Goal: Task Accomplishment & Management: Manage account settings

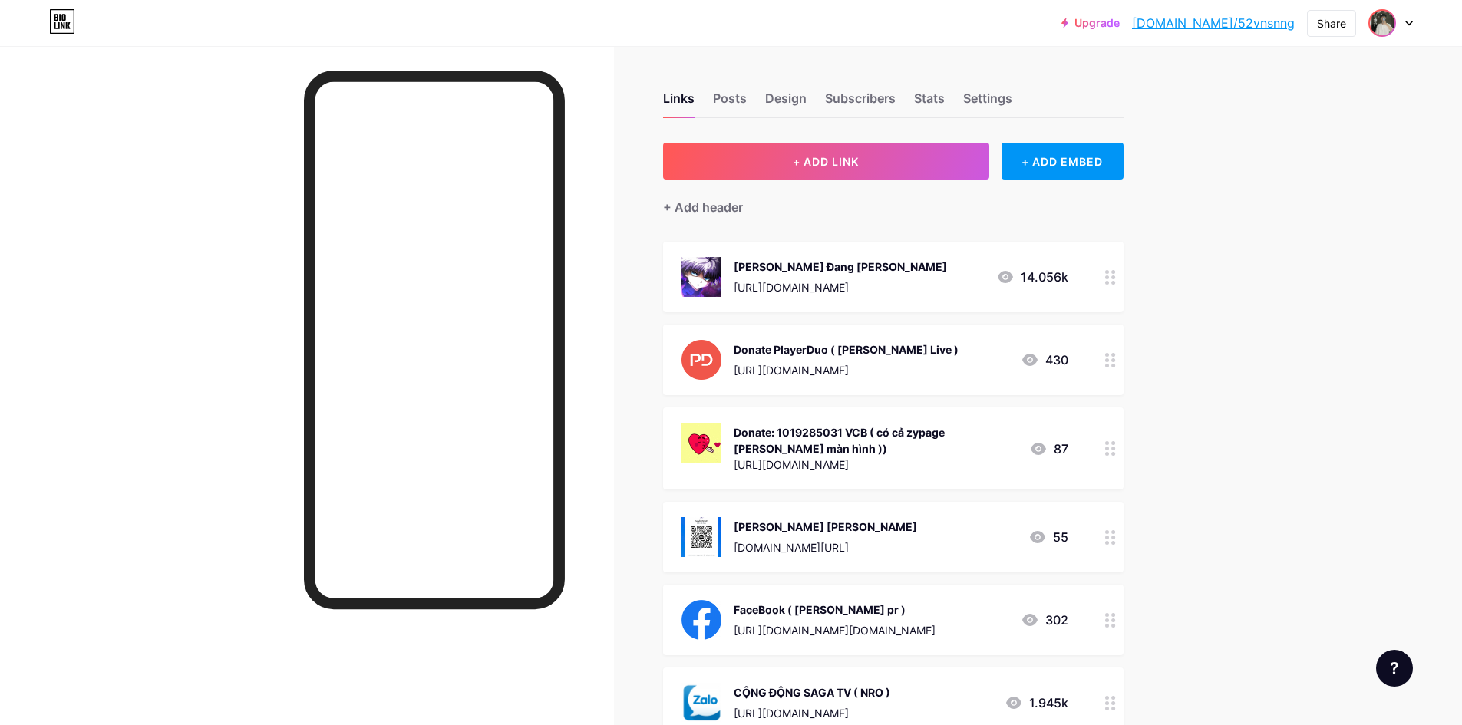
click at [1395, 27] on span at bounding box center [1382, 23] width 25 height 25
click at [1299, 131] on div "+ Add a new page" at bounding box center [1319, 132] width 172 height 15
click at [1401, 27] on div at bounding box center [1391, 23] width 45 height 28
click at [1298, 179] on link "Account settings" at bounding box center [1317, 174] width 190 height 41
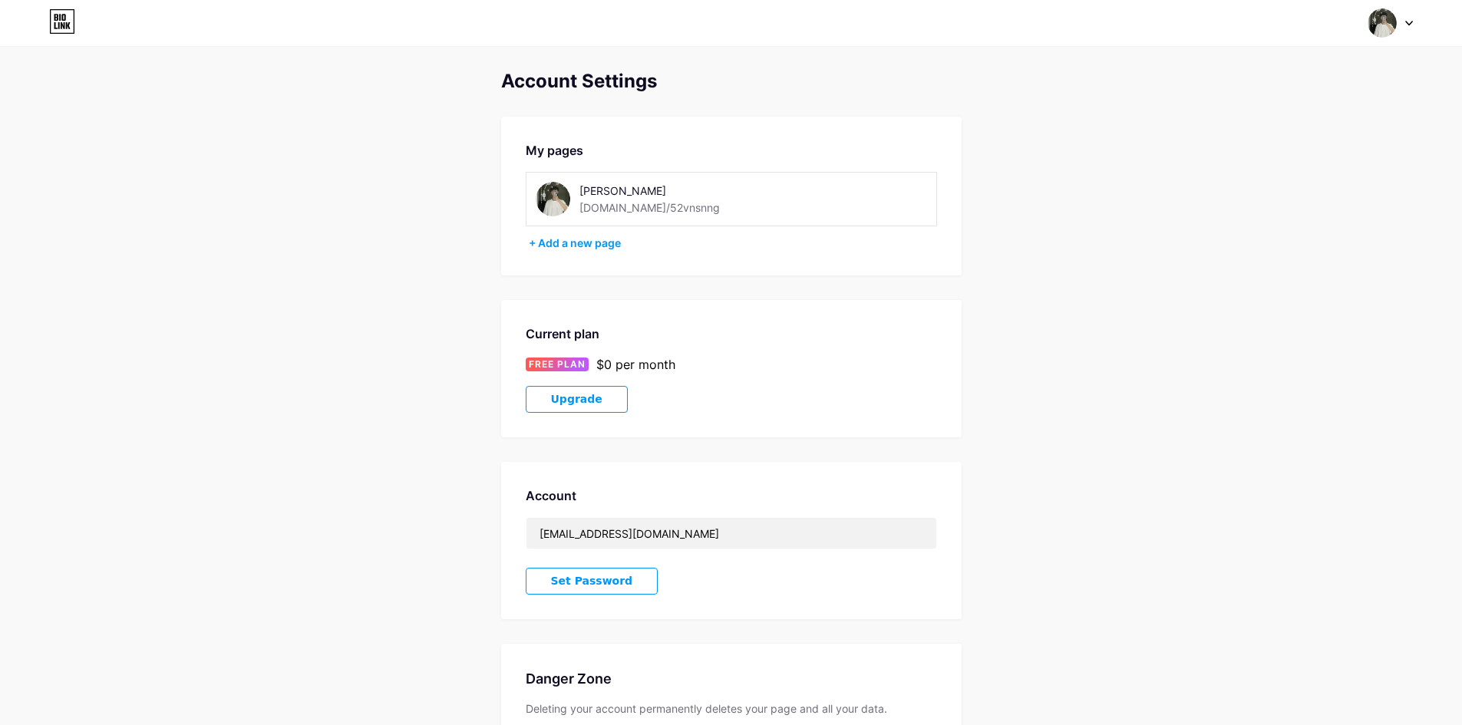
click at [596, 208] on div "[DOMAIN_NAME]/52vnsnng" at bounding box center [650, 208] width 140 height 16
click at [596, 213] on div "[DOMAIN_NAME]/52vnsnng" at bounding box center [650, 208] width 140 height 16
click at [624, 210] on div "[DOMAIN_NAME]/52vnsnng" at bounding box center [650, 208] width 140 height 16
drag, startPoint x: 603, startPoint y: 203, endPoint x: 652, endPoint y: 205, distance: 49.2
click at [652, 205] on div "[DOMAIN_NAME]/52vnsnng" at bounding box center [650, 208] width 140 height 16
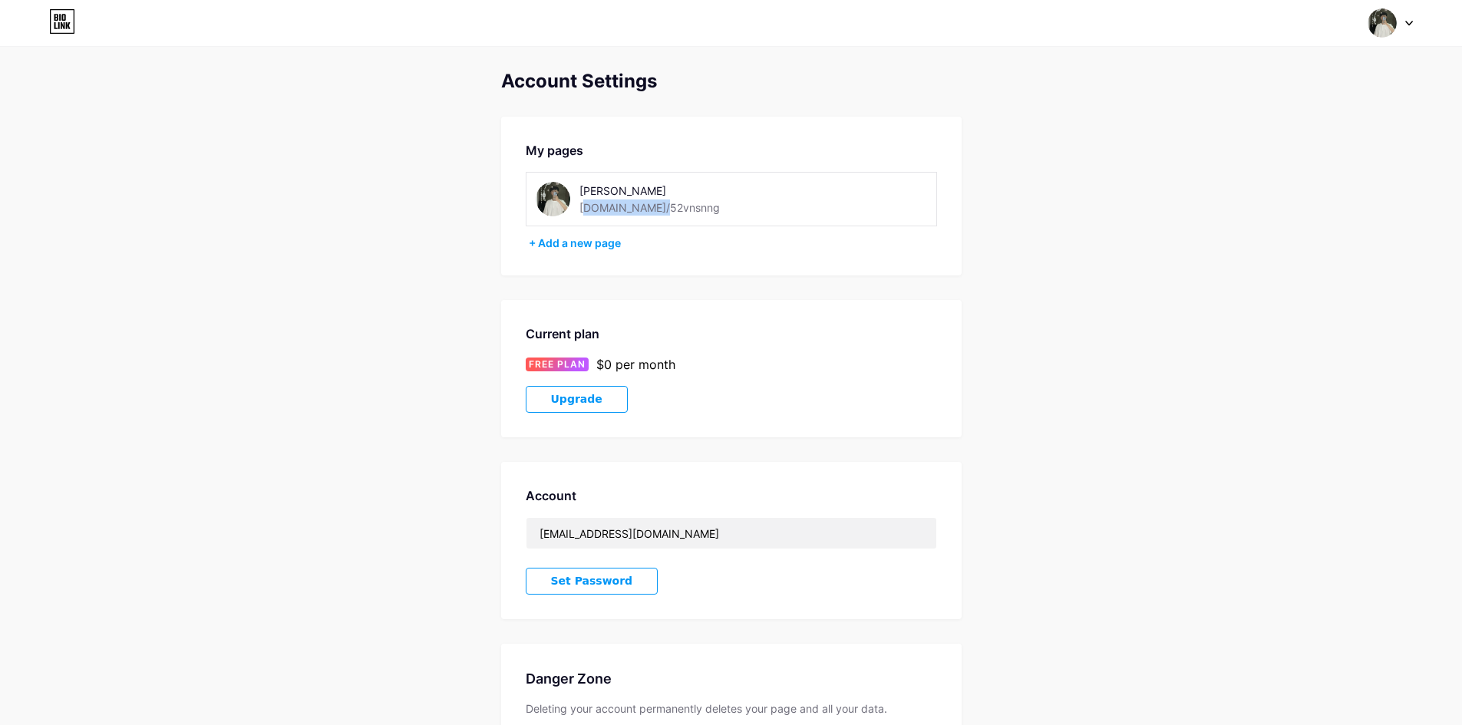
click at [652, 205] on div "[DOMAIN_NAME]/52vnsnng" at bounding box center [650, 208] width 140 height 16
click at [568, 394] on span "Upgrade" at bounding box center [576, 399] width 51 height 13
click at [632, 210] on div "[DOMAIN_NAME]/52vnsnng" at bounding box center [650, 208] width 140 height 16
click at [618, 209] on div "[DOMAIN_NAME]/52vnsnng" at bounding box center [650, 208] width 140 height 16
click at [627, 212] on div "[DOMAIN_NAME]/52vnsnng" at bounding box center [650, 208] width 140 height 16
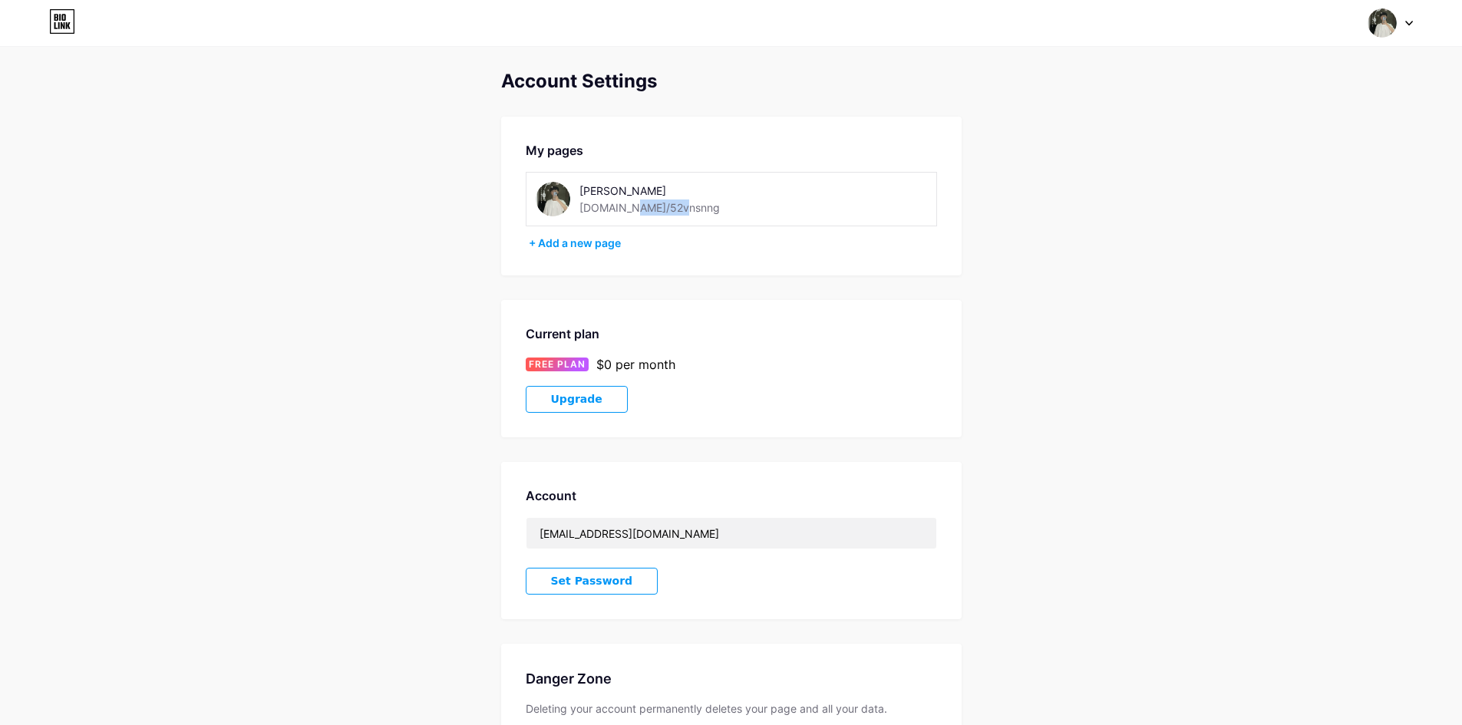
click at [629, 211] on div "[DOMAIN_NAME]/52vnsnng" at bounding box center [650, 208] width 140 height 16
click at [640, 212] on div "[DOMAIN_NAME]/52vnsnng" at bounding box center [650, 208] width 140 height 16
click at [668, 211] on div "[DOMAIN_NAME]/52vnsnng" at bounding box center [650, 208] width 140 height 16
click at [573, 195] on div "[PERSON_NAME] [DOMAIN_NAME]/52vnsnng" at bounding box center [666, 199] width 261 height 35
click at [550, 195] on img at bounding box center [553, 199] width 35 height 35
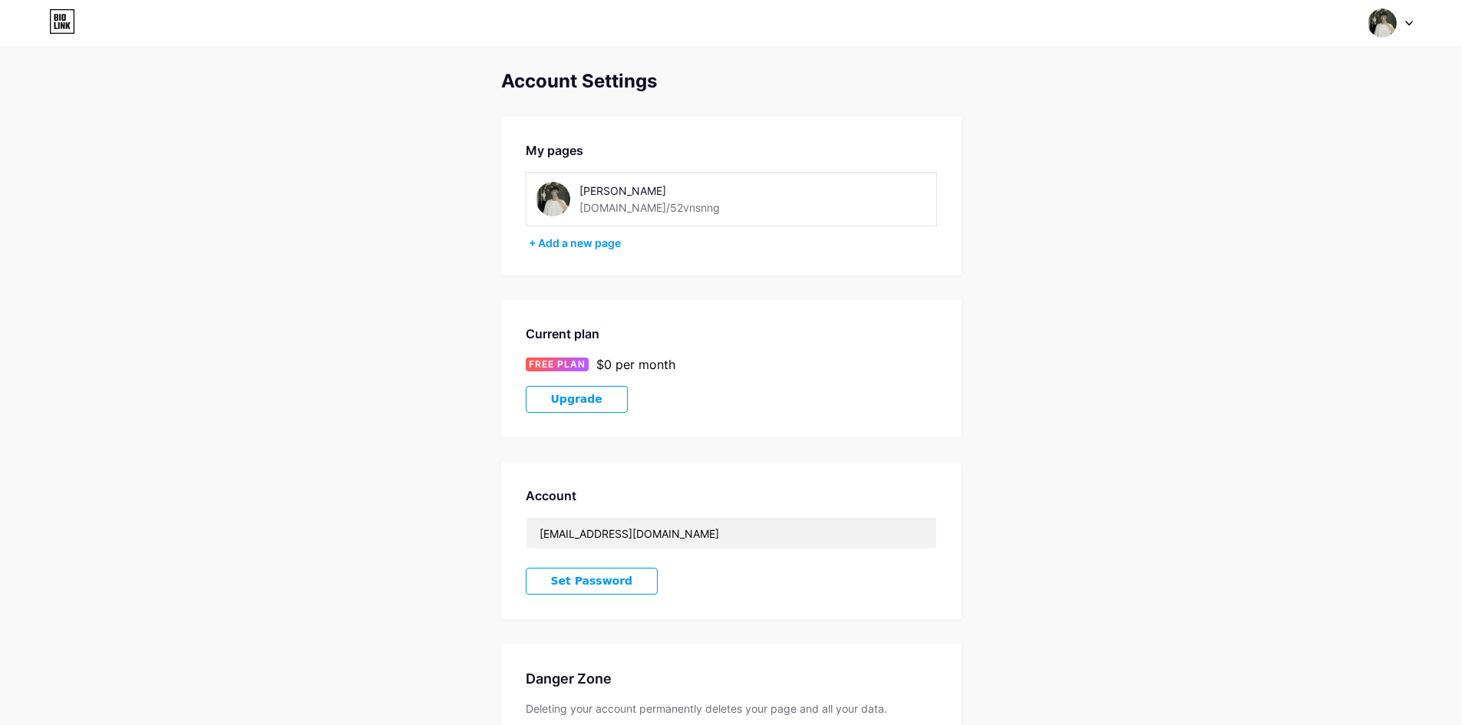
click at [1382, 18] on img at bounding box center [1382, 22] width 29 height 29
click at [1273, 171] on link "Dashboard" at bounding box center [1317, 174] width 190 height 41
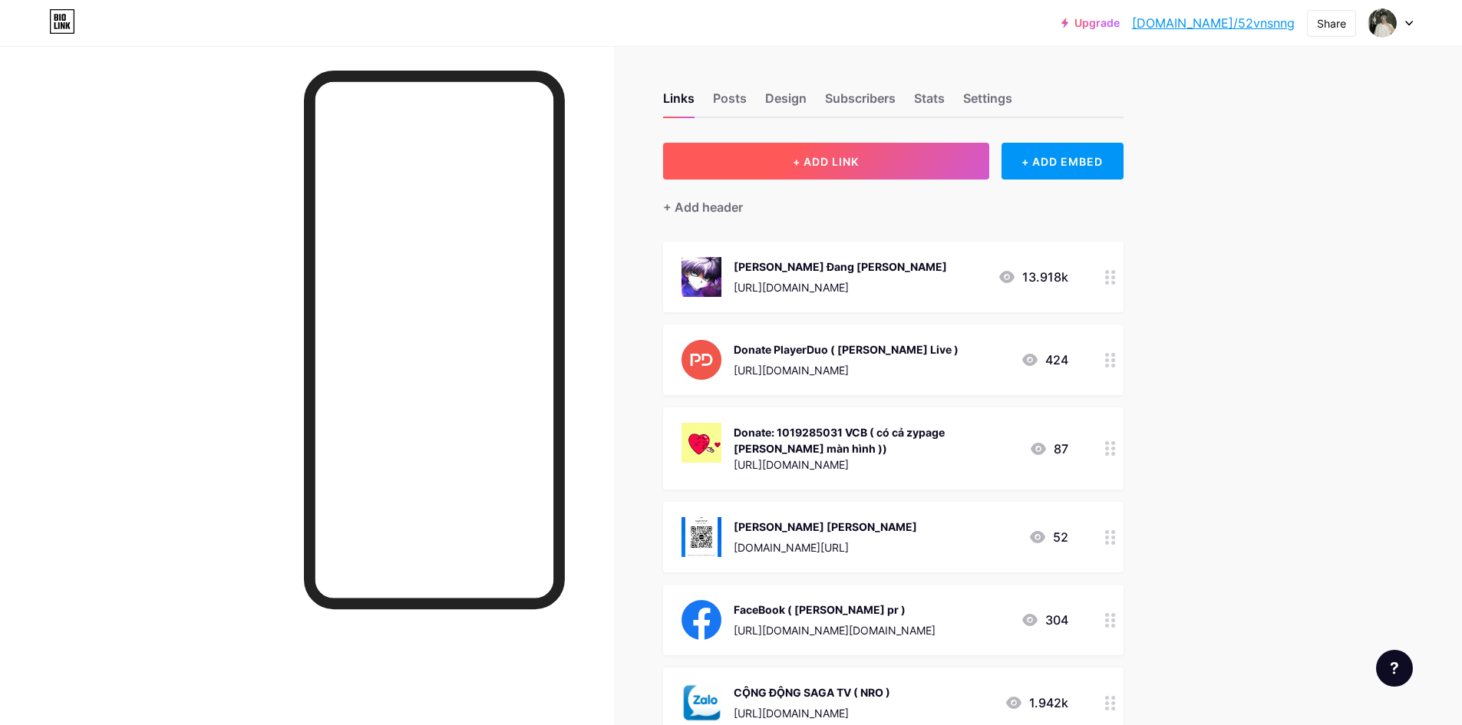
click at [847, 160] on span "+ ADD LINK" at bounding box center [826, 161] width 66 height 13
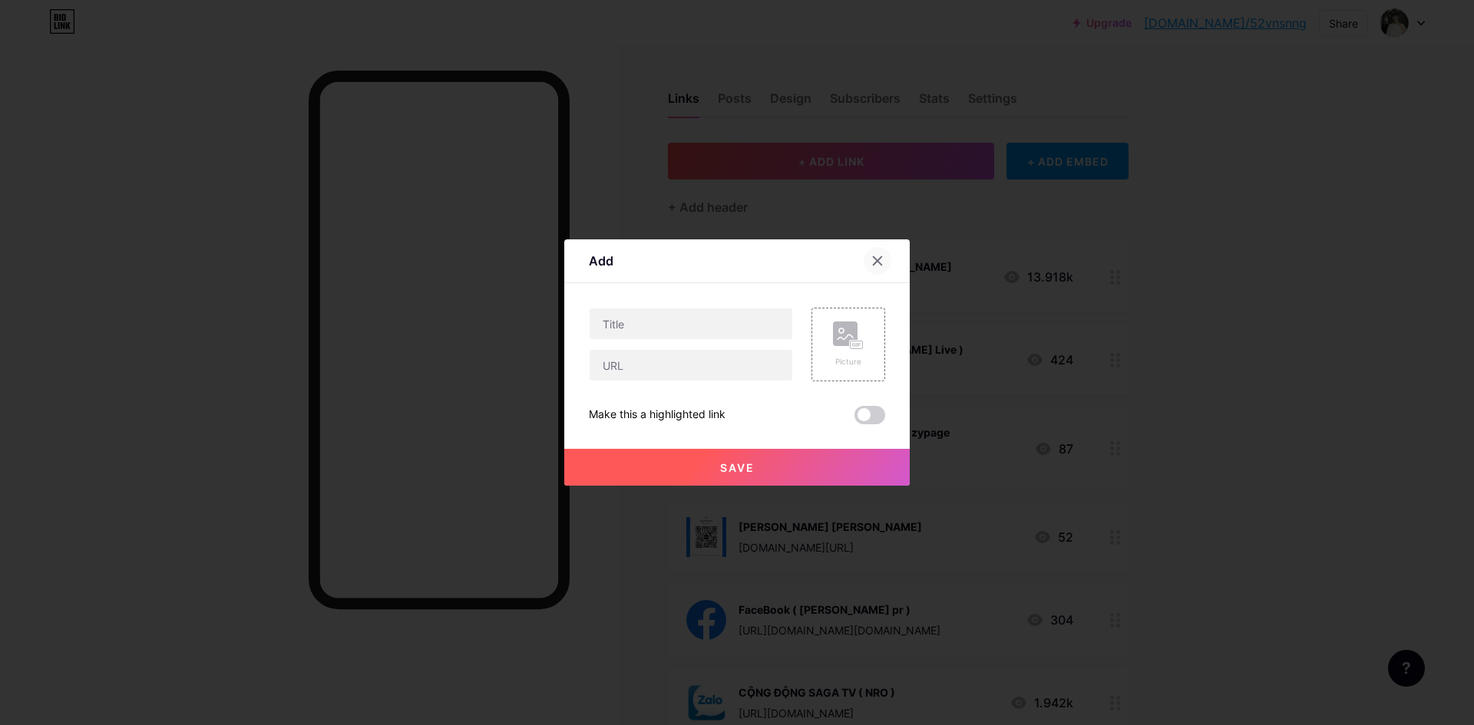
click at [872, 251] on div at bounding box center [877, 261] width 28 height 28
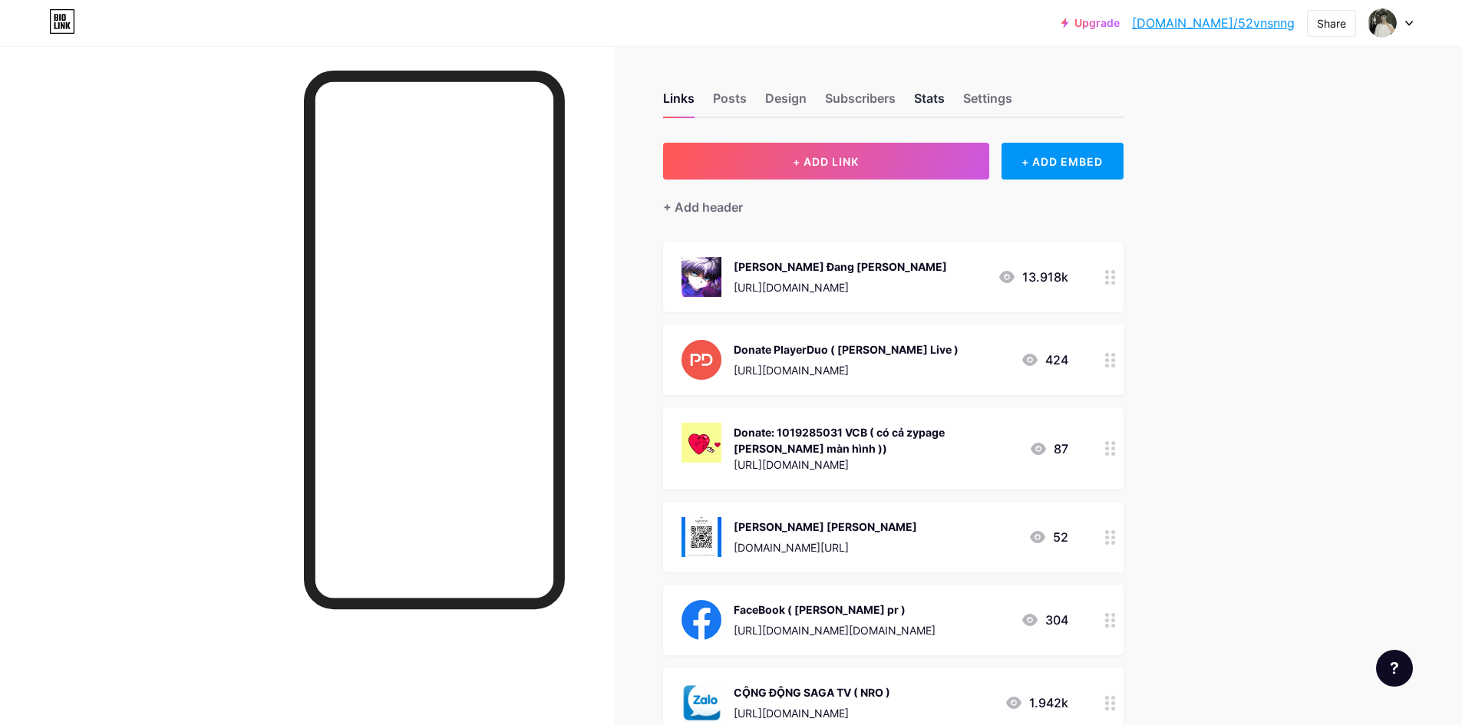
click at [941, 94] on div "Stats" at bounding box center [929, 103] width 31 height 28
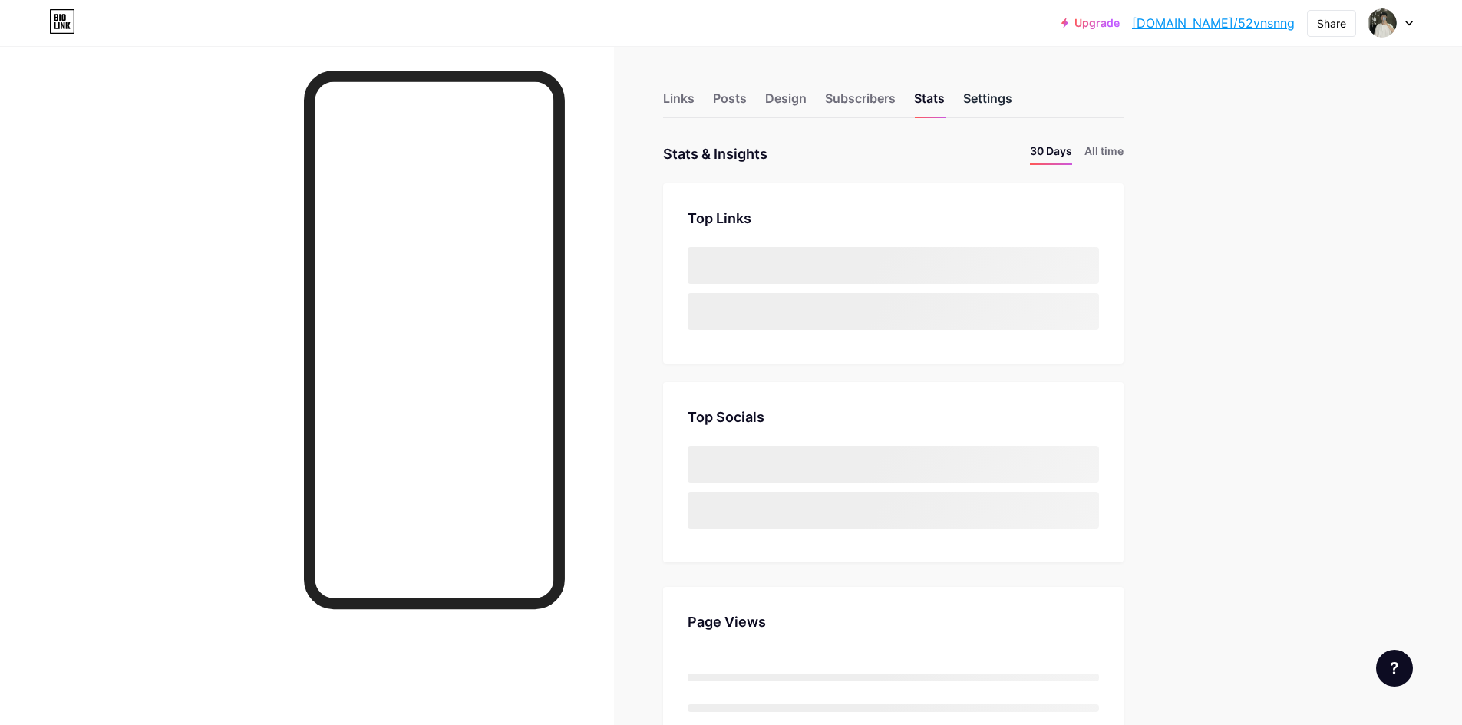
click at [996, 99] on div "Settings" at bounding box center [987, 103] width 49 height 28
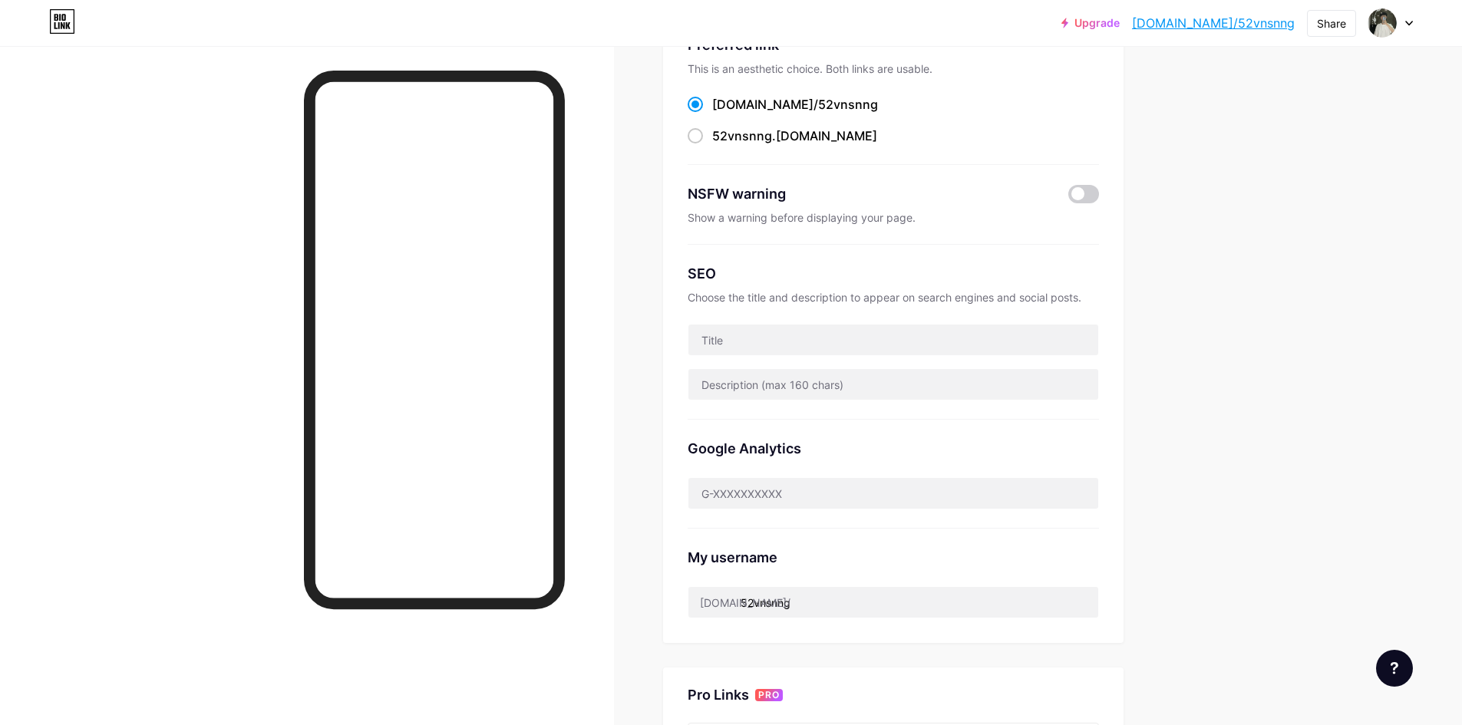
scroll to position [154, 0]
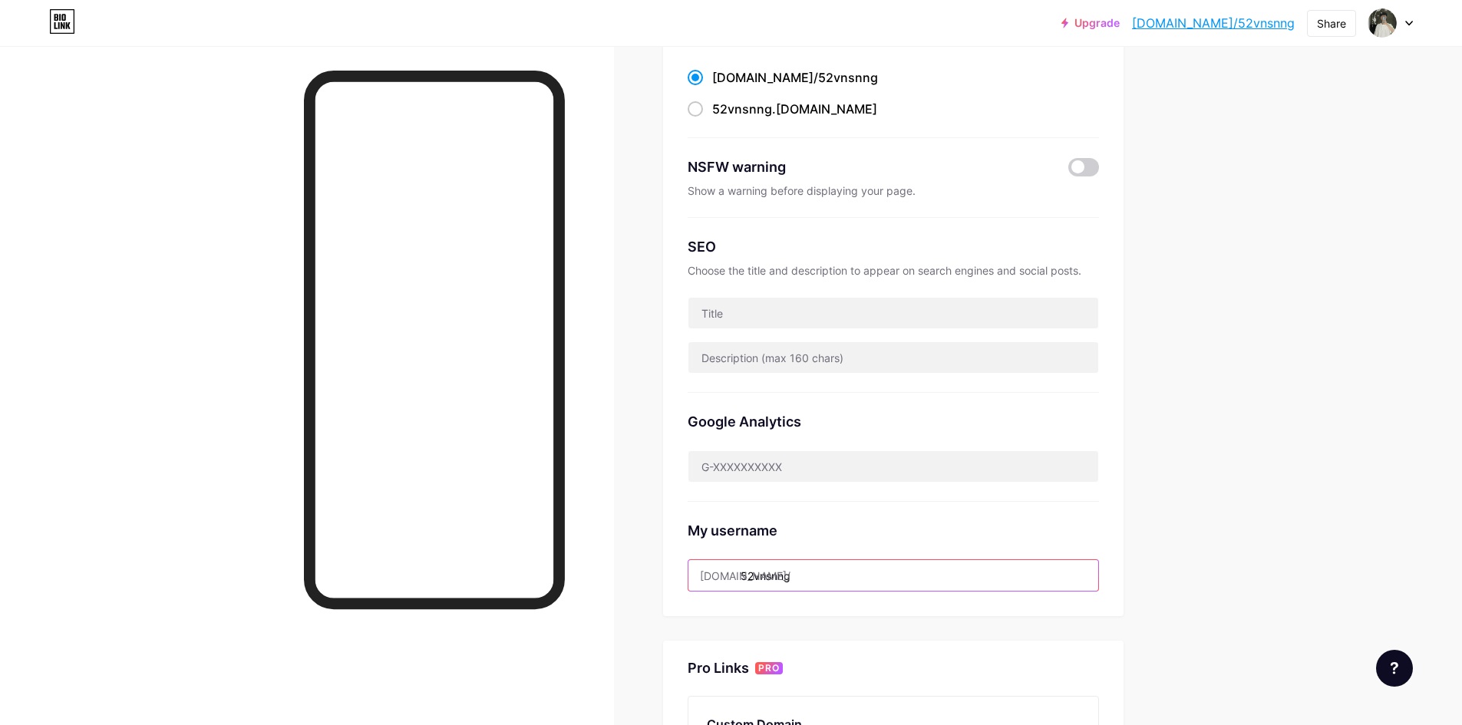
click at [804, 583] on input "52vnsnng" at bounding box center [893, 575] width 410 height 31
drag, startPoint x: 817, startPoint y: 573, endPoint x: 737, endPoint y: 573, distance: 79.8
click at [737, 573] on div "[DOMAIN_NAME]/ 52vnsnng" at bounding box center [893, 576] width 411 height 32
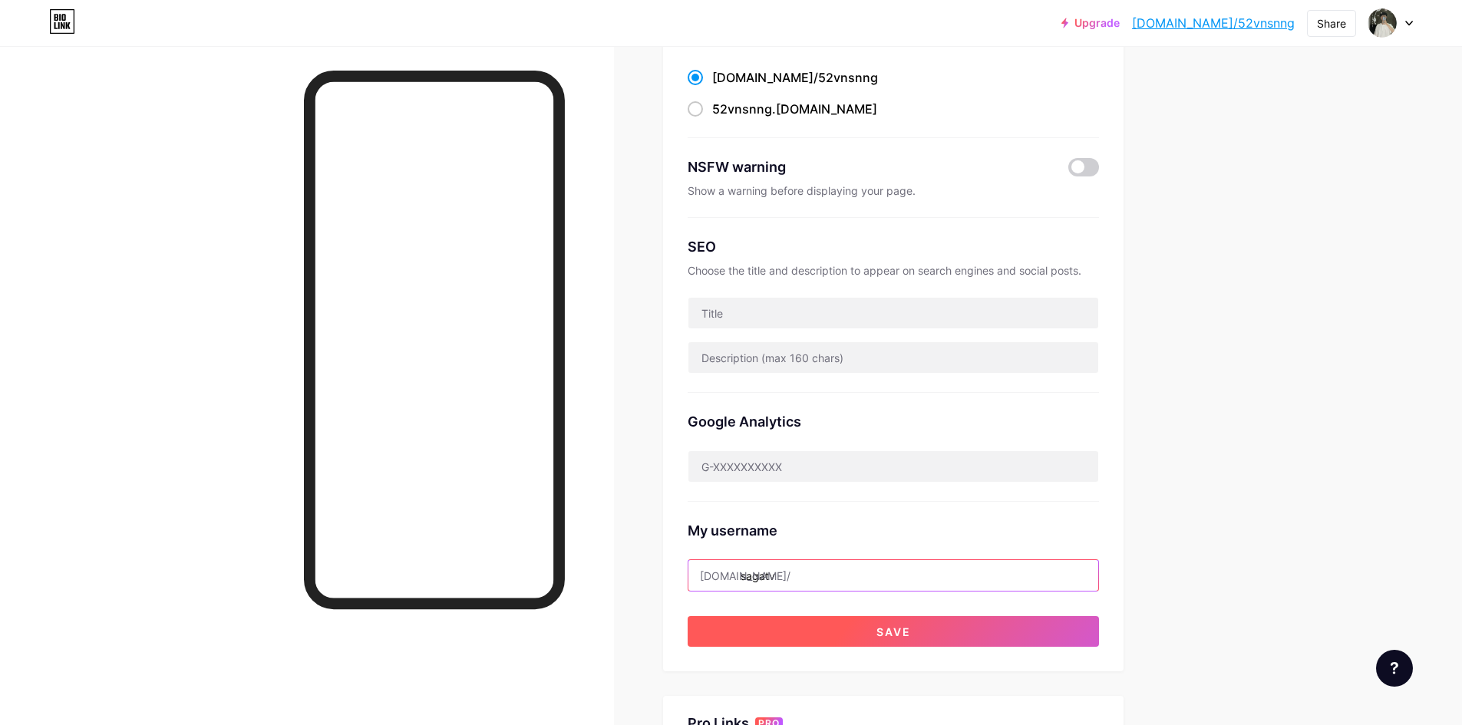
type input "sagatv"
click at [800, 630] on button "Save" at bounding box center [893, 631] width 411 height 31
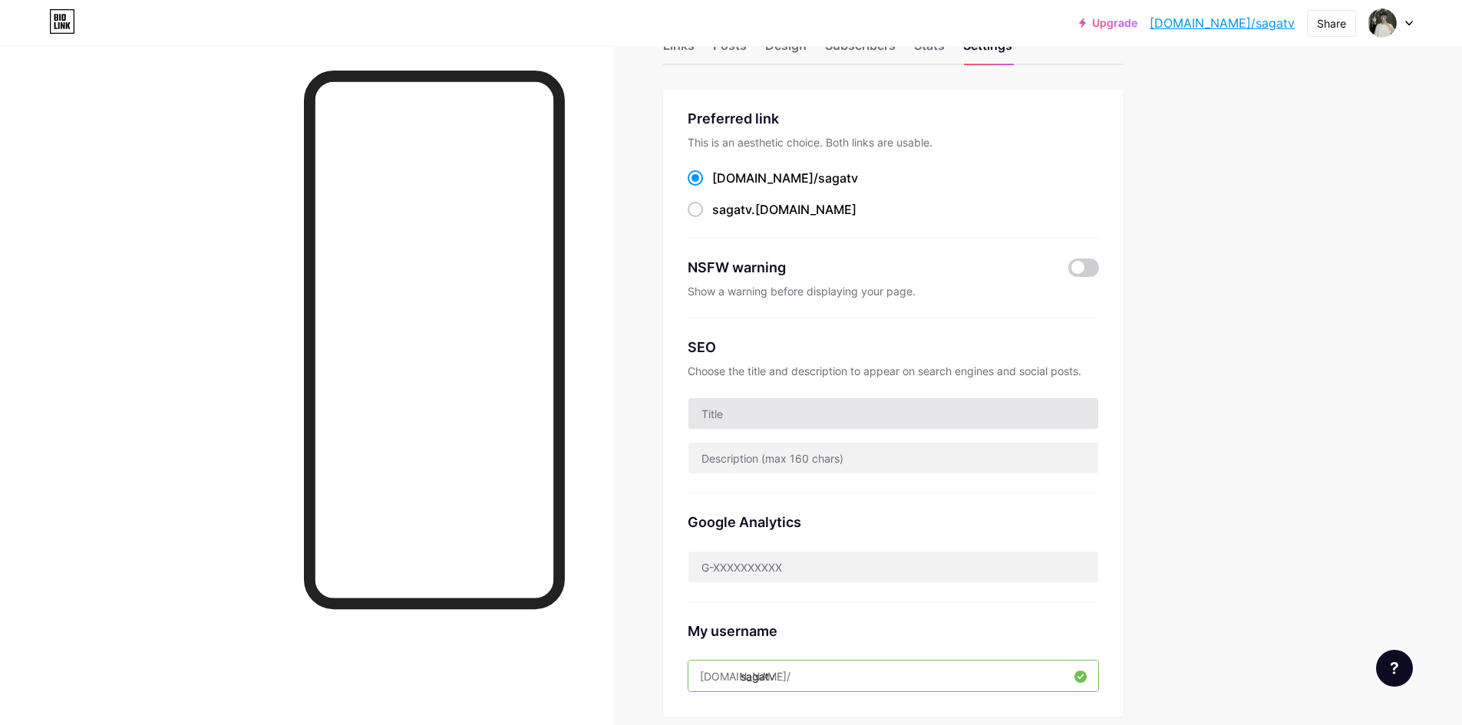
scroll to position [0, 0]
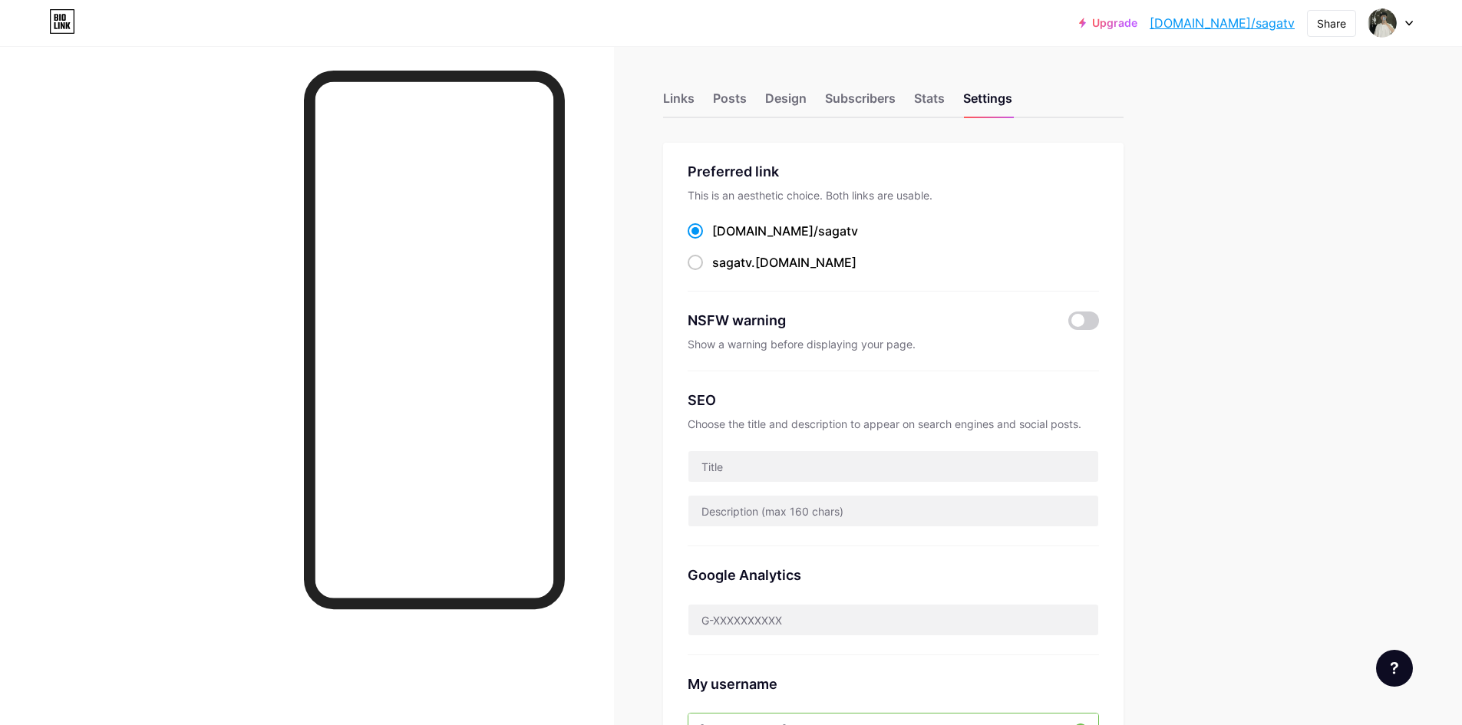
click at [1233, 20] on link "[DOMAIN_NAME]/sagatv" at bounding box center [1222, 23] width 145 height 18
drag, startPoint x: 1304, startPoint y: 24, endPoint x: 1210, endPoint y: 23, distance: 93.6
click at [1210, 23] on div "Upgrade [DOMAIN_NAME]/sagatv... [DOMAIN_NAME]/sagatv Share Switch accounts [PER…" at bounding box center [1246, 23] width 334 height 28
copy div "[DOMAIN_NAME]/sagatv Share Switch accounts [PERSON_NAME] [DOMAIN_NAME]/sagatv +…"
click at [681, 99] on div "Links" at bounding box center [678, 103] width 31 height 28
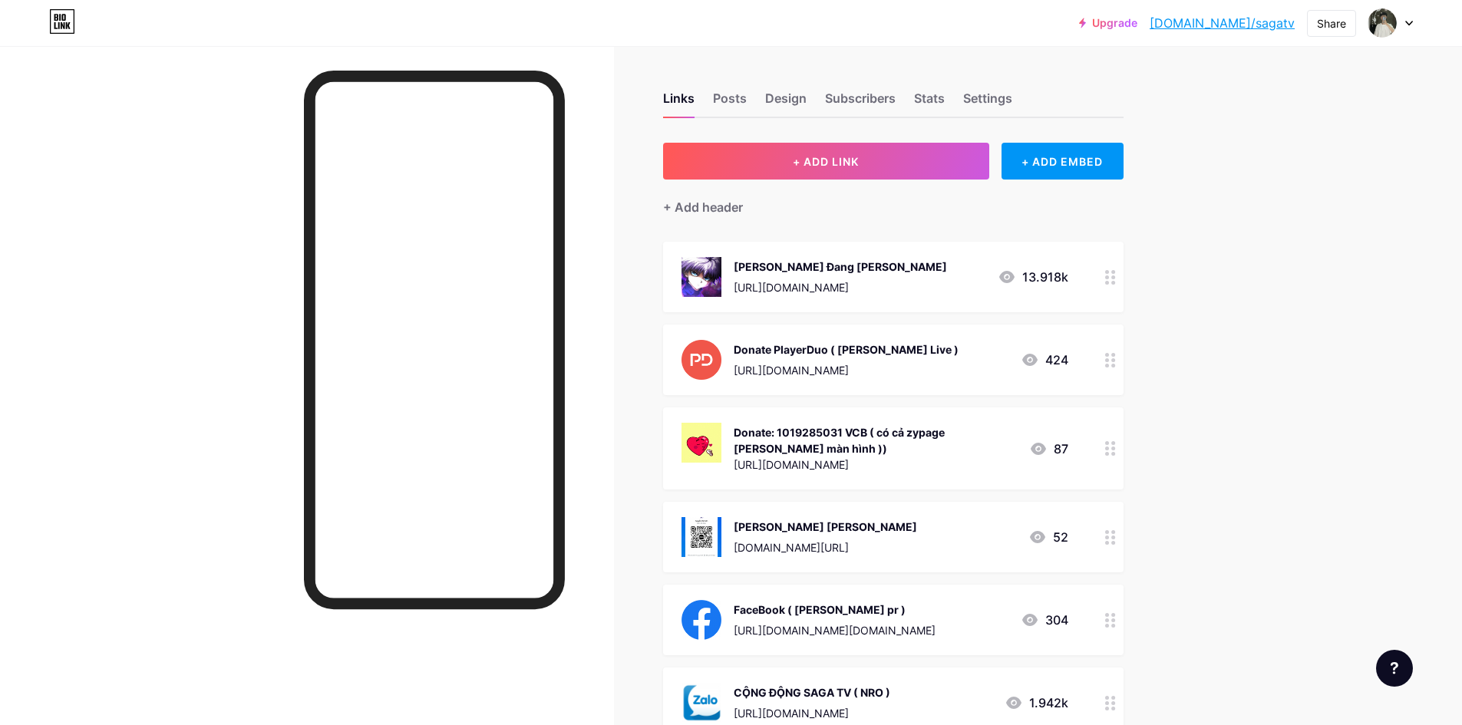
click at [1024, 281] on div "13.918k" at bounding box center [1033, 277] width 71 height 18
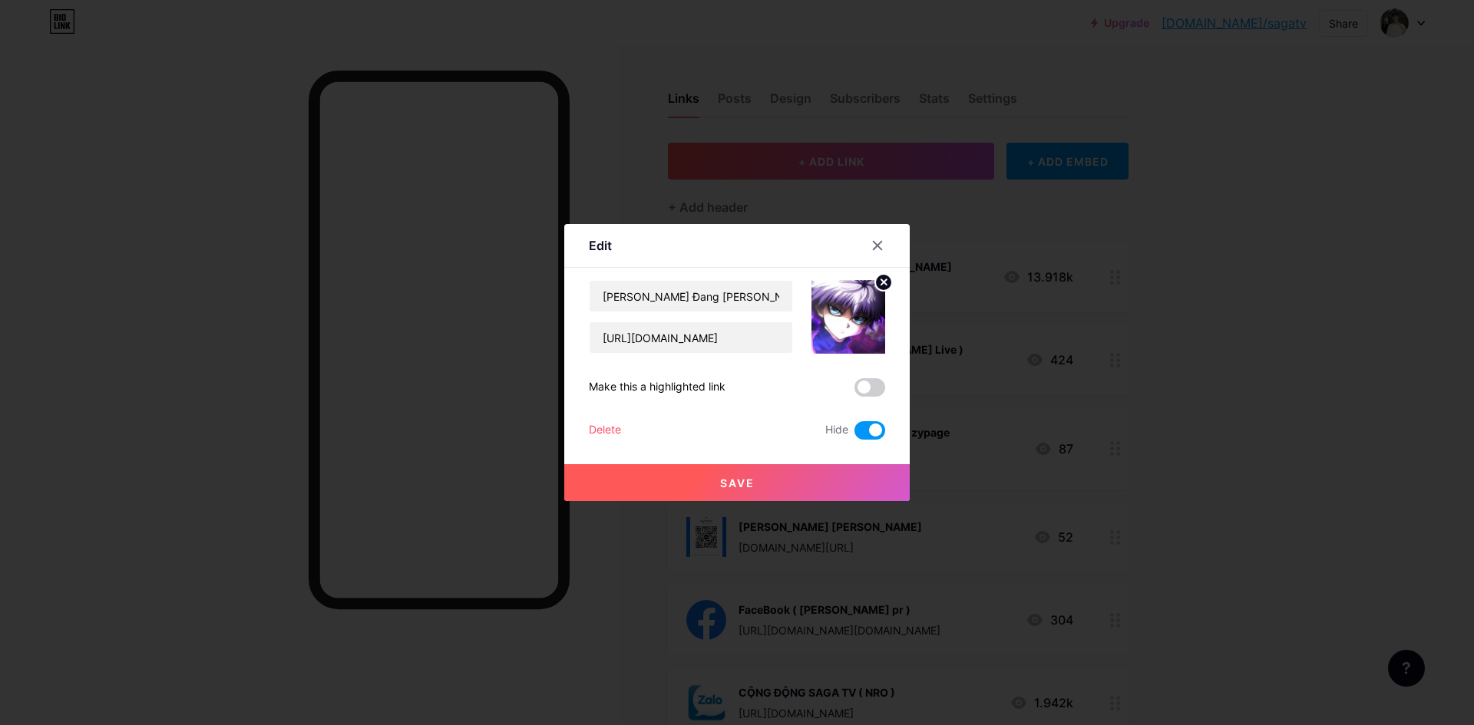
click at [879, 376] on div "[PERSON_NAME] Đang [PERSON_NAME] [URL][DOMAIN_NAME] Make this a highlighted lin…" at bounding box center [737, 360] width 296 height 160
click at [870, 424] on span at bounding box center [869, 430] width 31 height 18
click at [854, 434] on input "checkbox" at bounding box center [854, 434] width 0 height 0
click at [851, 385] on div "Make this a highlighted link" at bounding box center [737, 387] width 296 height 18
click at [704, 332] on input "[URL][DOMAIN_NAME]" at bounding box center [690, 337] width 203 height 31
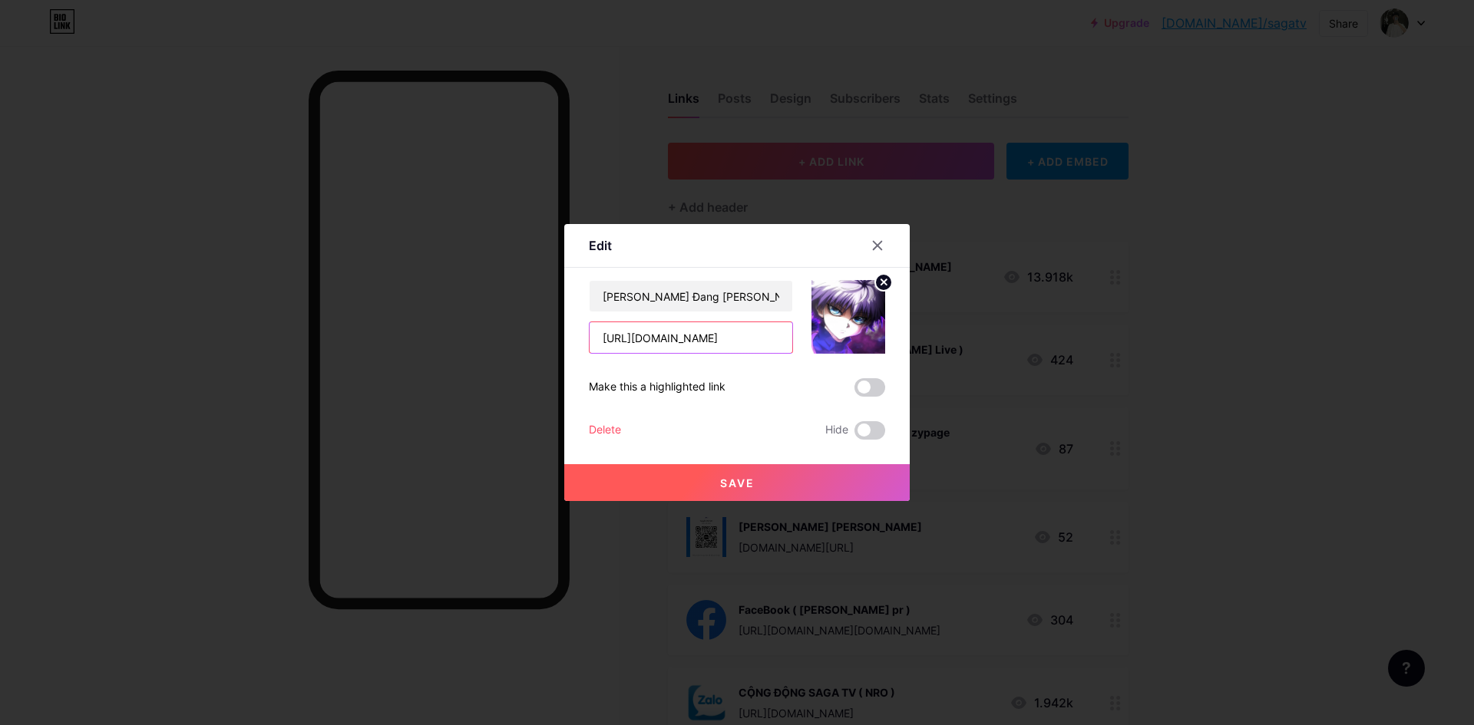
click at [704, 332] on input "[URL][DOMAIN_NAME]" at bounding box center [690, 337] width 203 height 31
paste input "kbjomv604"
type input "[URL][DOMAIN_NAME]"
click at [715, 479] on button "Save" at bounding box center [736, 482] width 345 height 37
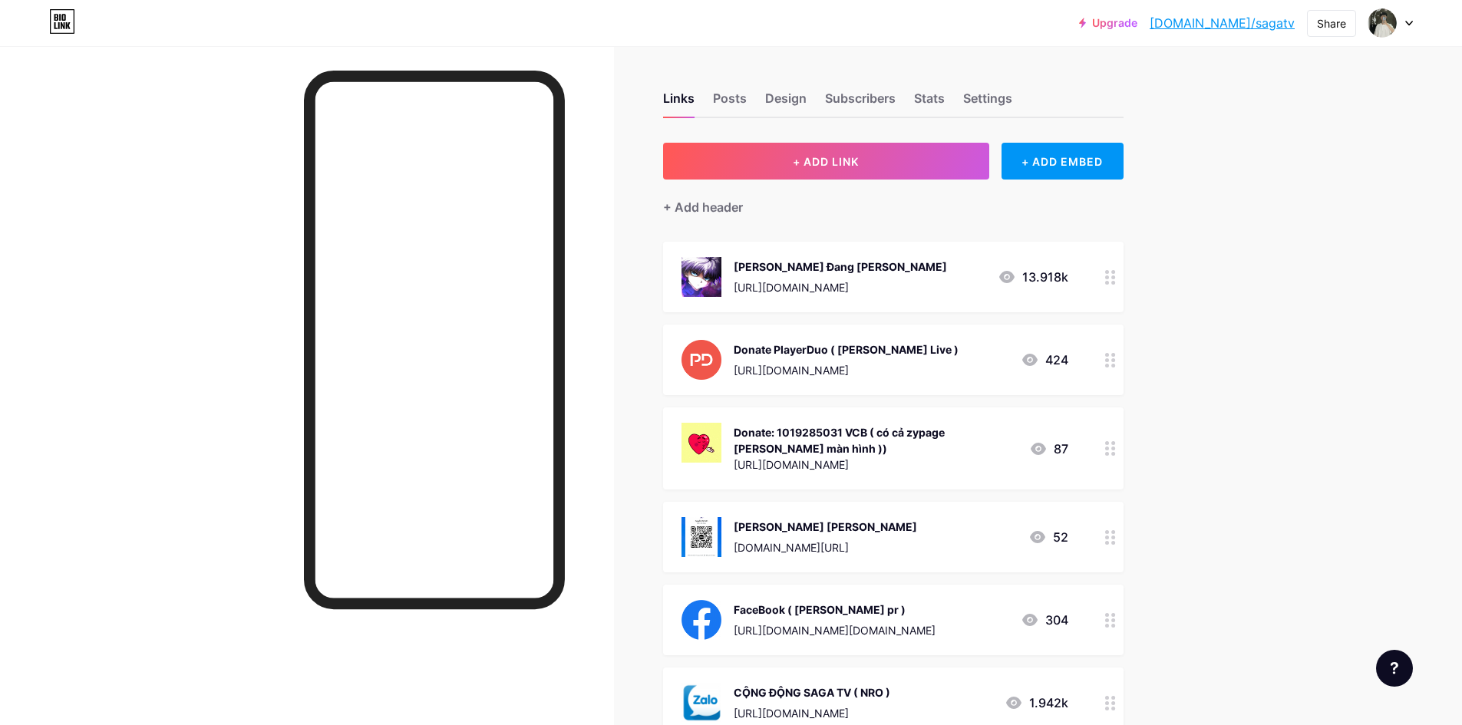
drag, startPoint x: 1246, startPoint y: 363, endPoint x: 1135, endPoint y: 292, distance: 131.2
click at [1247, 362] on div "Upgrade [DOMAIN_NAME]/sagatv... [DOMAIN_NAME]/sagatv Share Switch accounts [PER…" at bounding box center [731, 458] width 1462 height 917
